Goal: Task Accomplishment & Management: Use online tool/utility

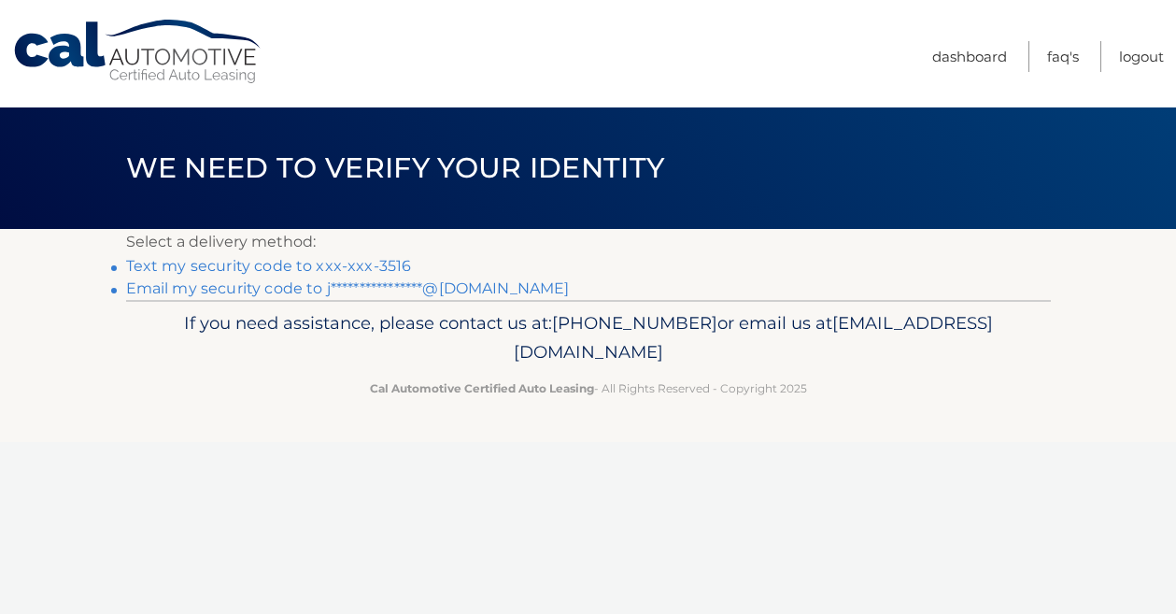
click at [377, 264] on link "Text my security code to xxx-xxx-3516" at bounding box center [269, 266] width 286 height 18
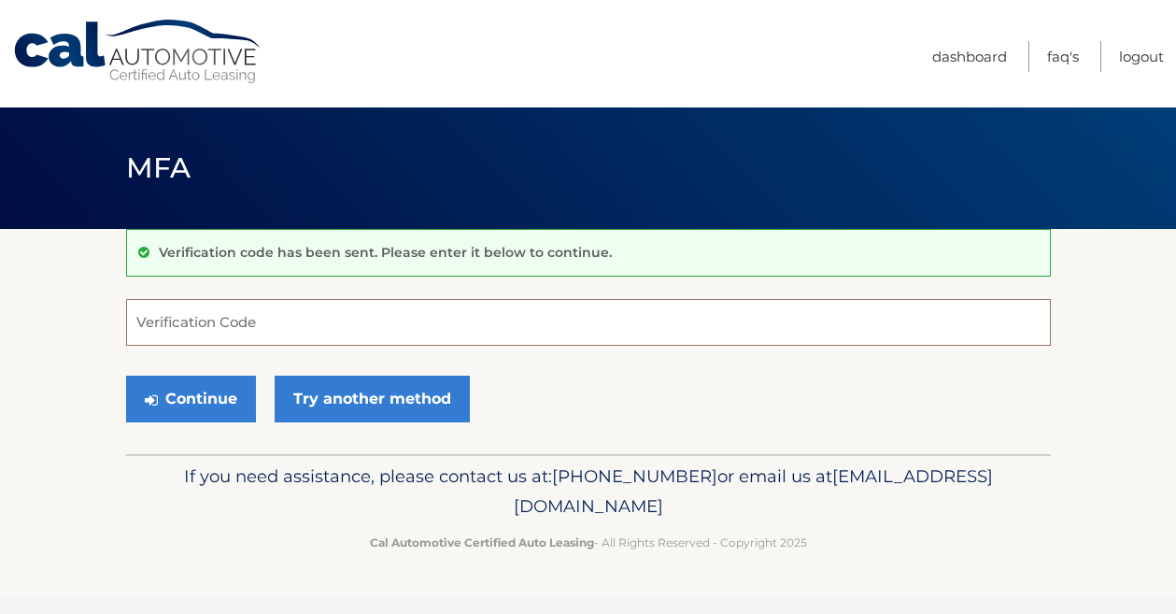
click at [339, 319] on input "Verification Code" at bounding box center [588, 322] width 925 height 47
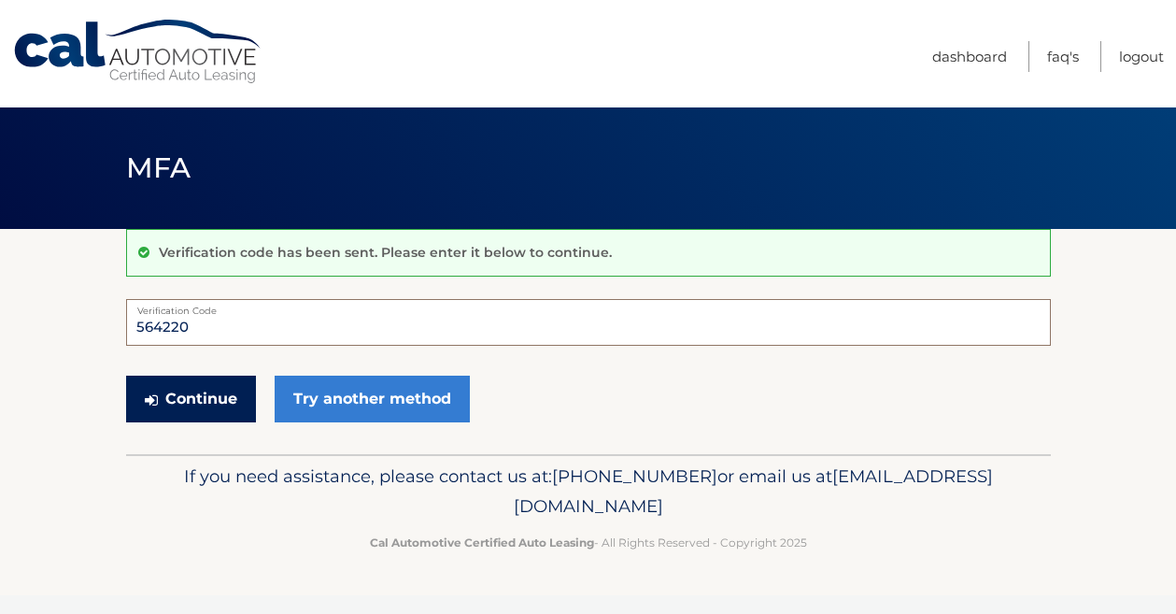
type input "564220"
click at [205, 404] on button "Continue" at bounding box center [191, 398] width 130 height 47
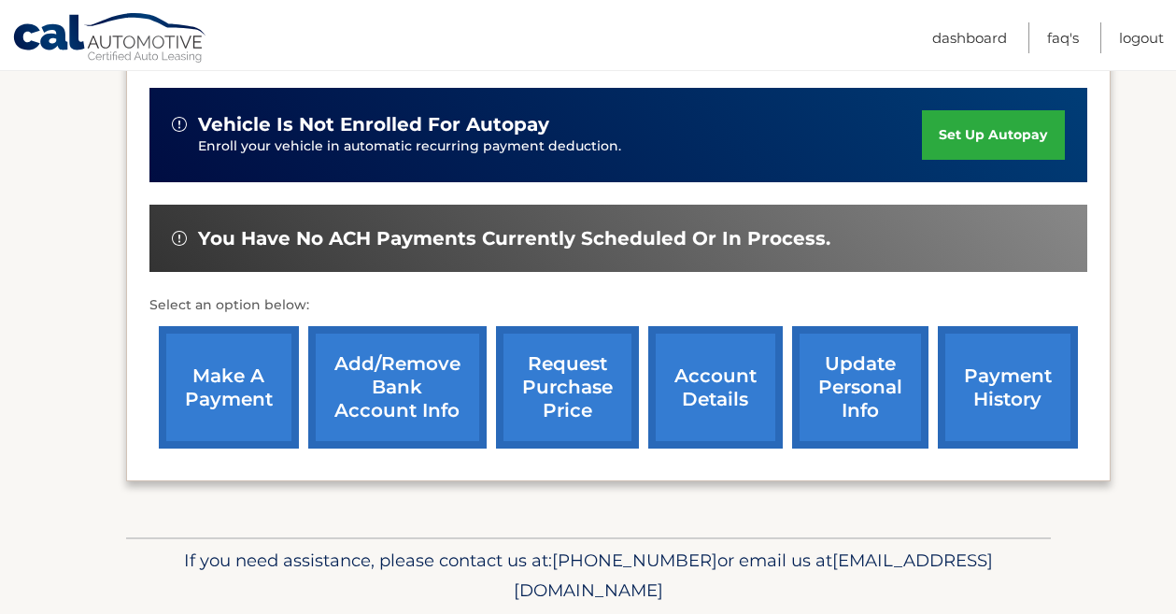
scroll to position [522, 0]
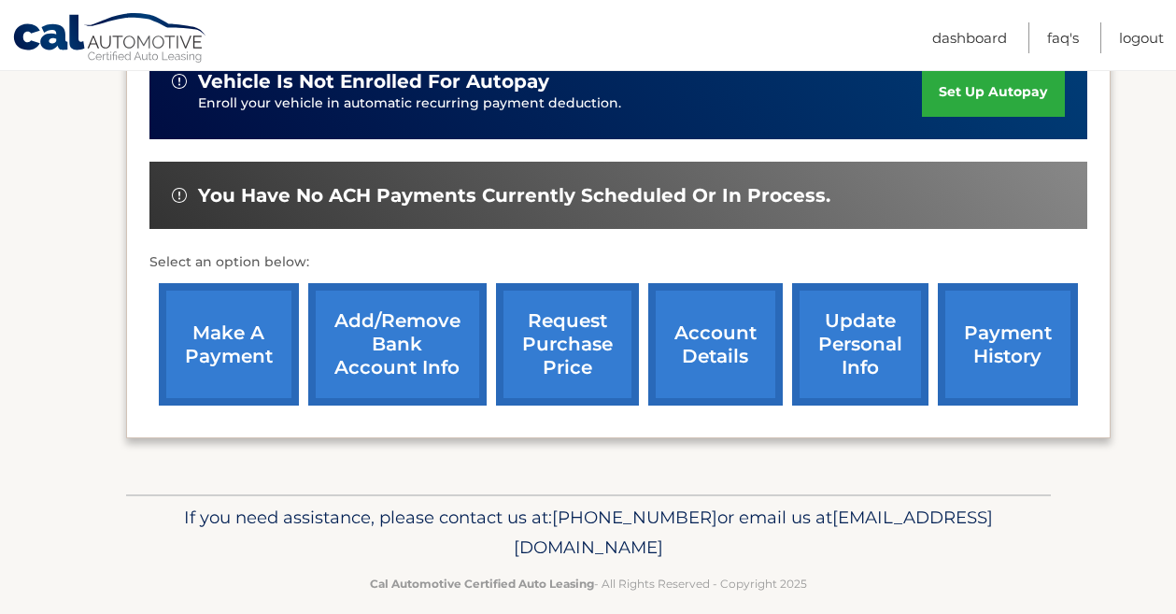
click at [244, 339] on link "make a payment" at bounding box center [229, 344] width 140 height 122
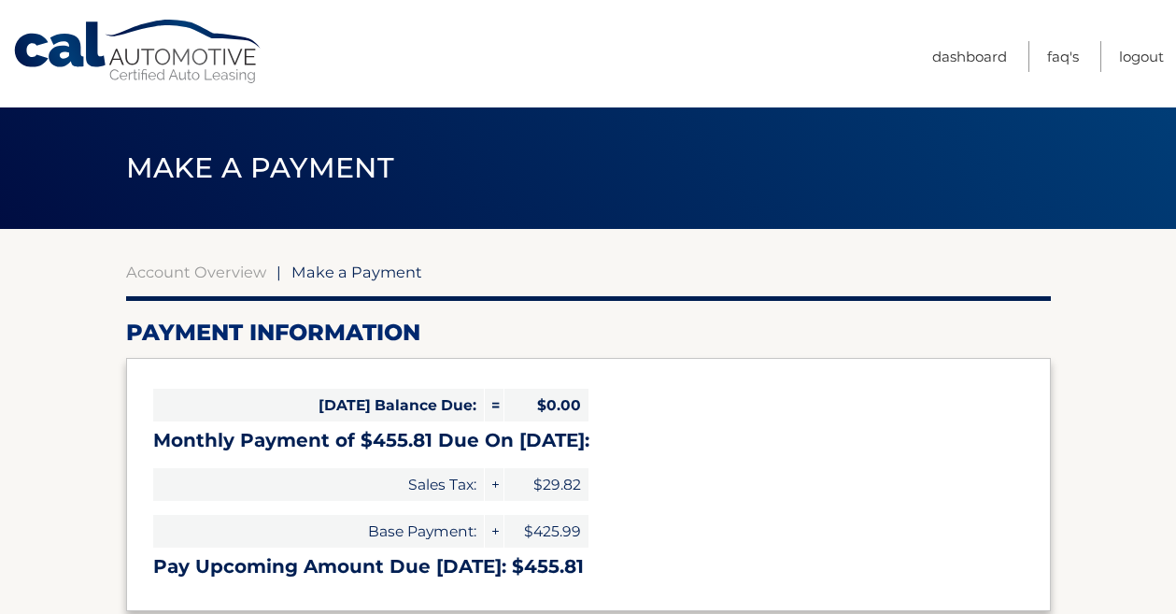
select select "ZGQ4ZmI0YzAtZjk2NC00MGIyLThiMzQtZmRkNzAxODMxM2Nk"
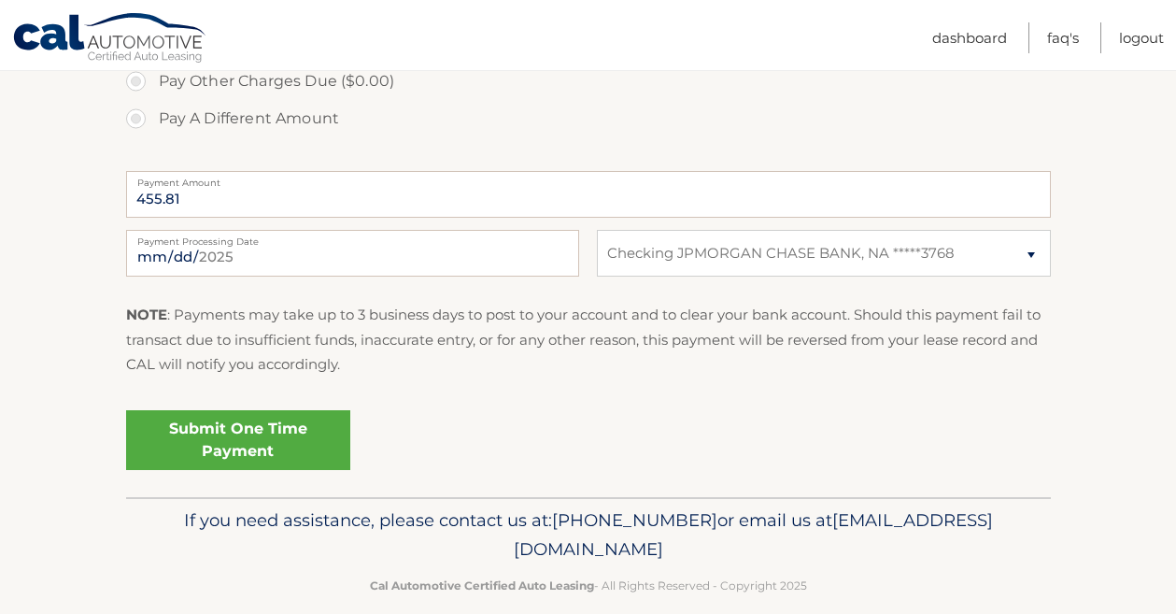
scroll to position [703, 0]
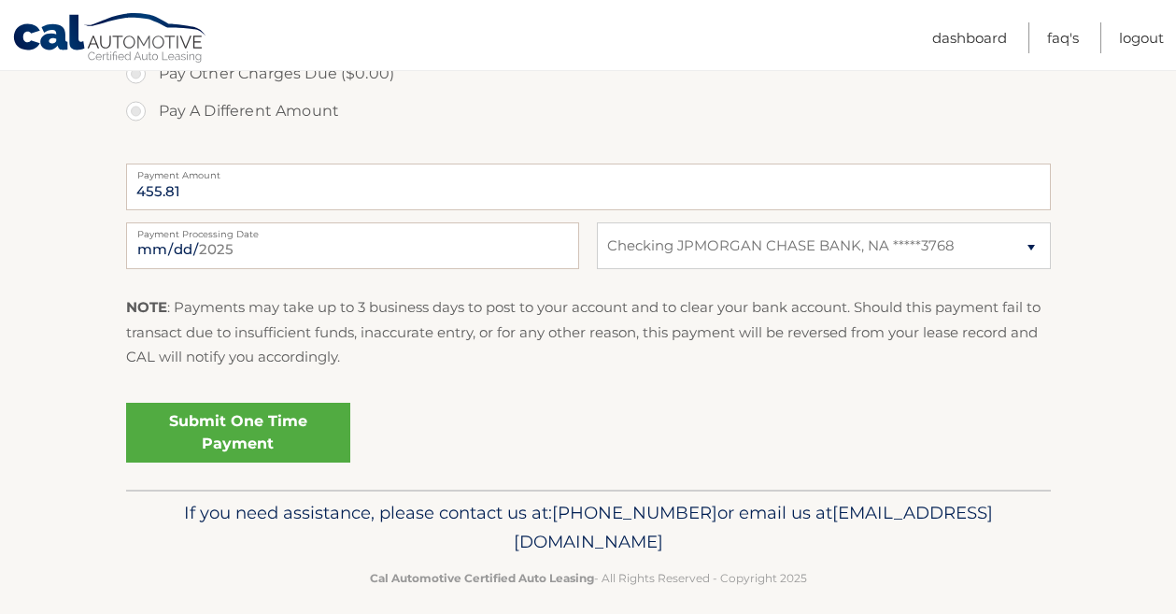
click at [269, 437] on link "Submit One Time Payment" at bounding box center [238, 432] width 224 height 60
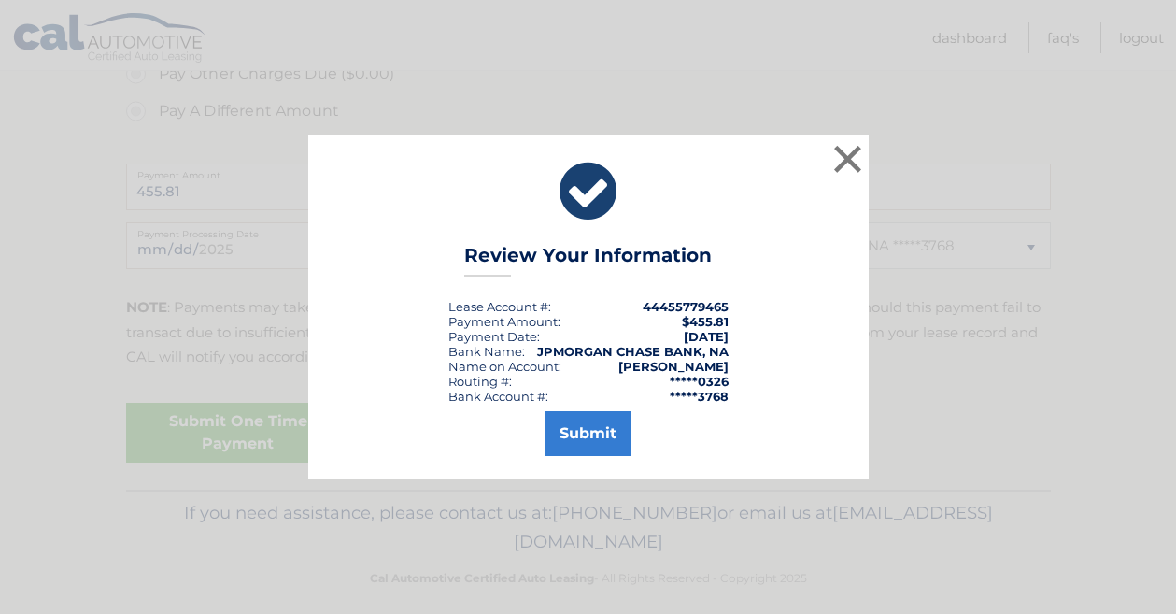
click at [573, 458] on div "× Review Your Information Lease Account #: 44455779465 Payment Amount: $455.81 …" at bounding box center [588, 306] width 560 height 344
click at [582, 445] on button "Submit" at bounding box center [587, 433] width 87 height 45
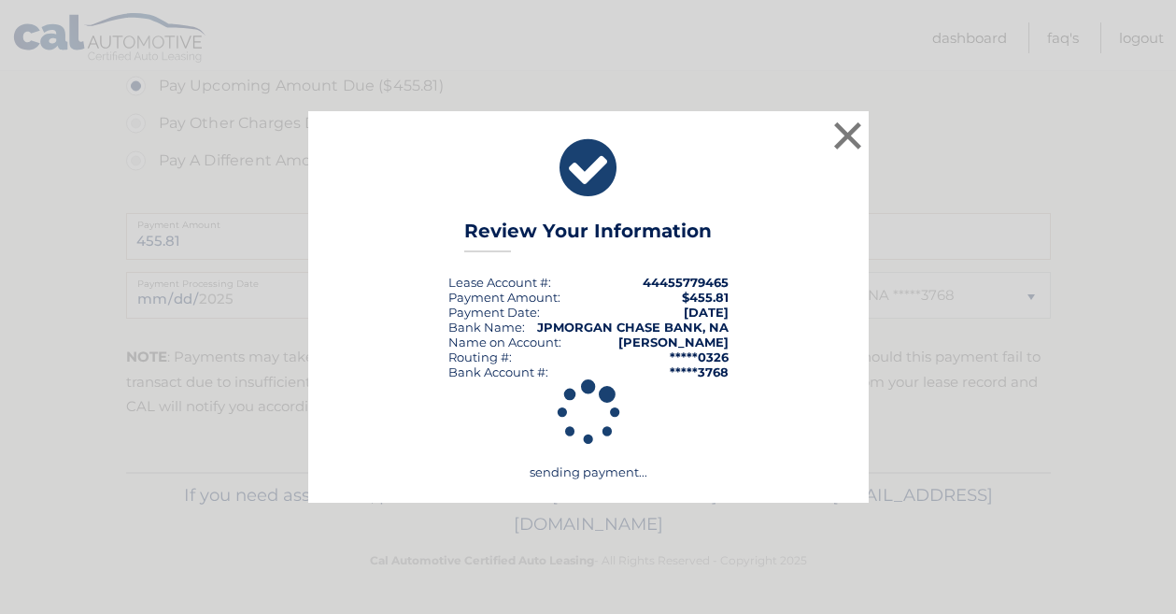
scroll to position [654, 0]
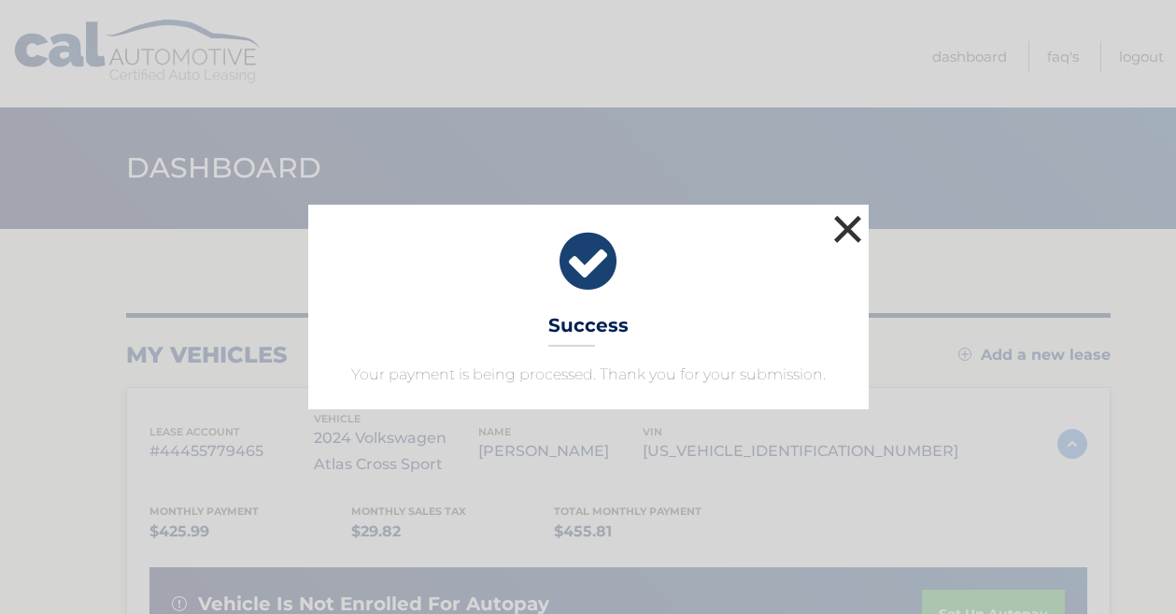
click at [839, 236] on button "×" at bounding box center [847, 228] width 37 height 37
